Goal: Information Seeking & Learning: Learn about a topic

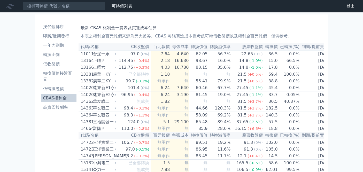
scroll to position [2196, 0]
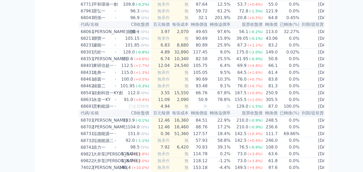
scroll to position [2569, 0]
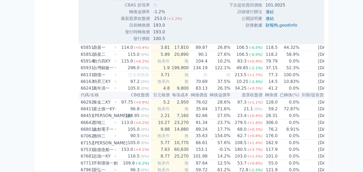
scroll to position [2598, 0]
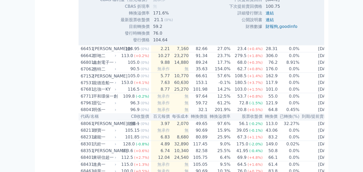
scroll to position [2655, 0]
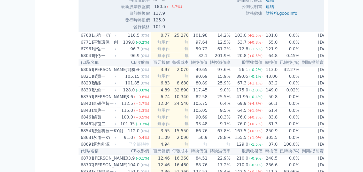
scroll to position [2713, 0]
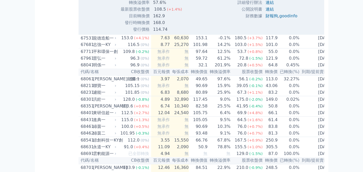
scroll to position [2684, 0]
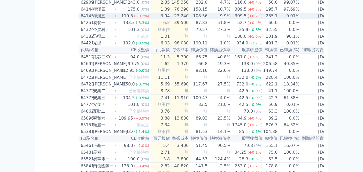
scroll to position [2254, 0]
